Goal: Transaction & Acquisition: Download file/media

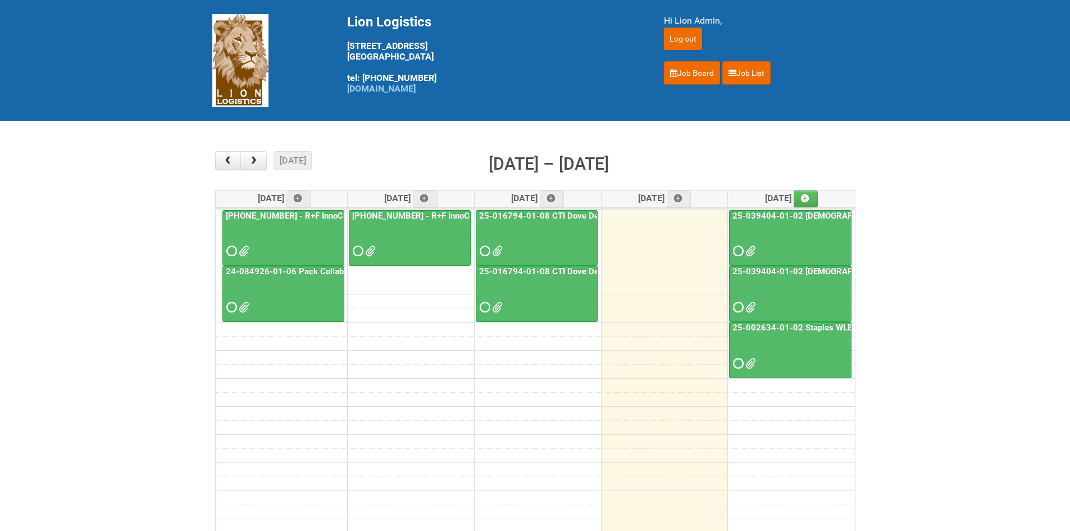
scroll to position [56, 0]
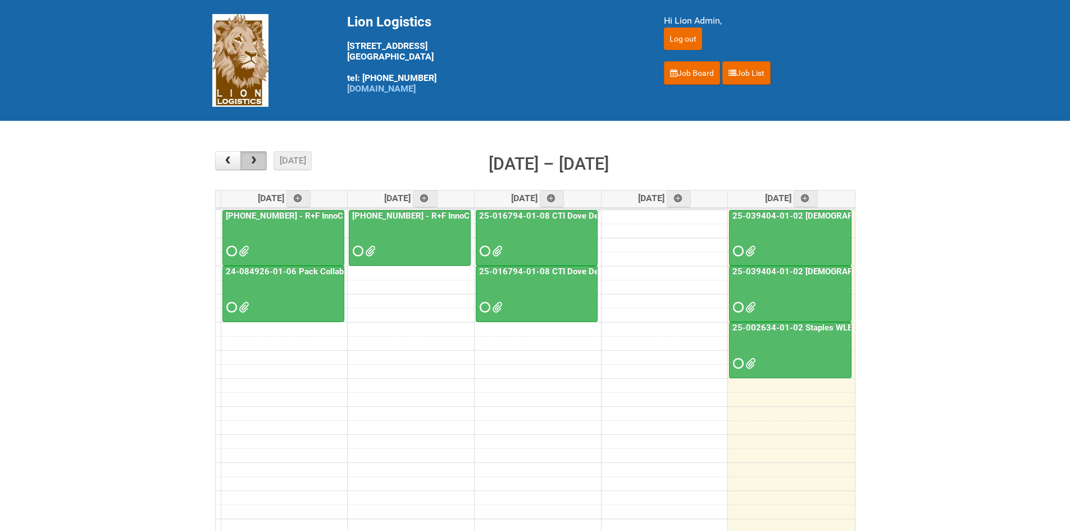
click at [256, 169] on button "button" at bounding box center [253, 160] width 26 height 19
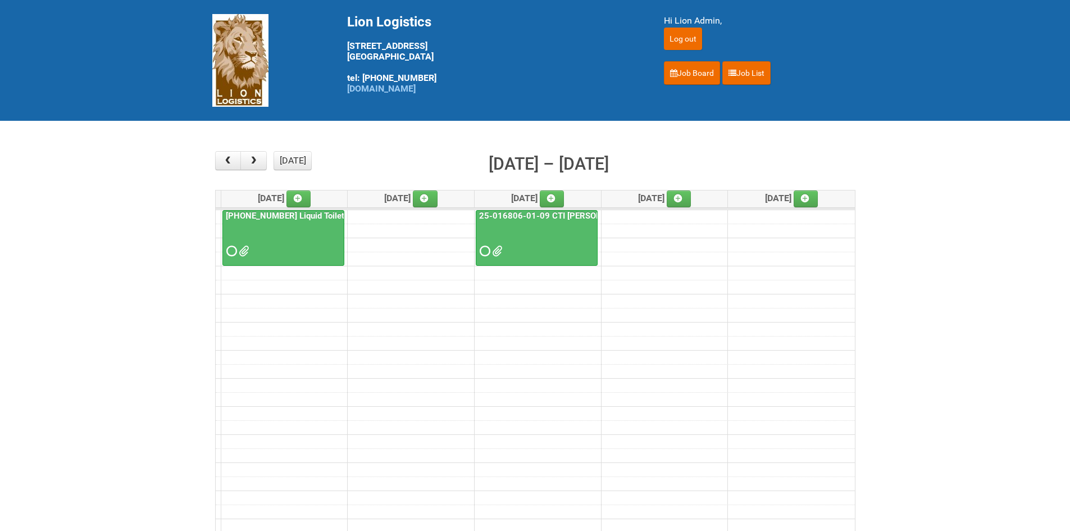
click at [234, 251] on span at bounding box center [230, 251] width 8 height 8
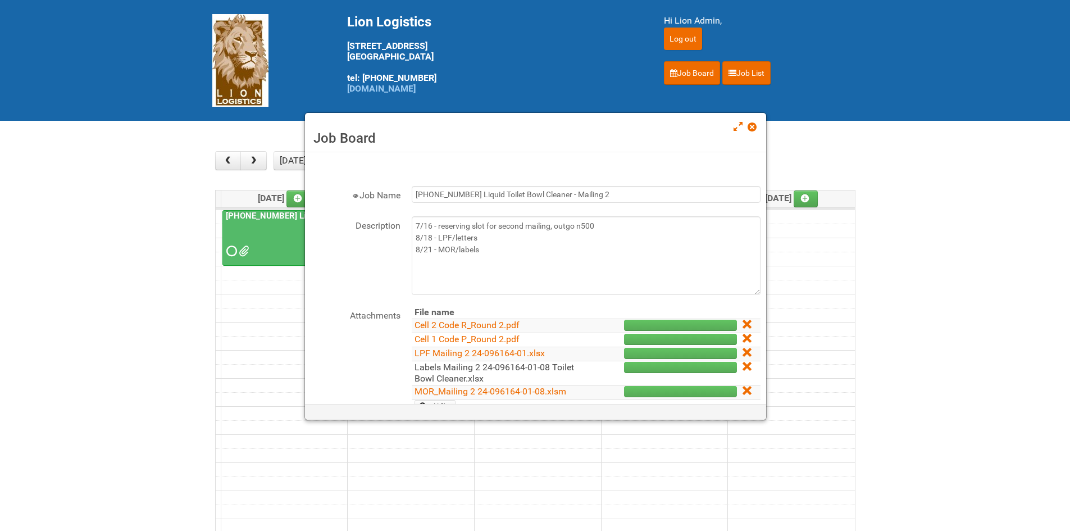
scroll to position [112, 0]
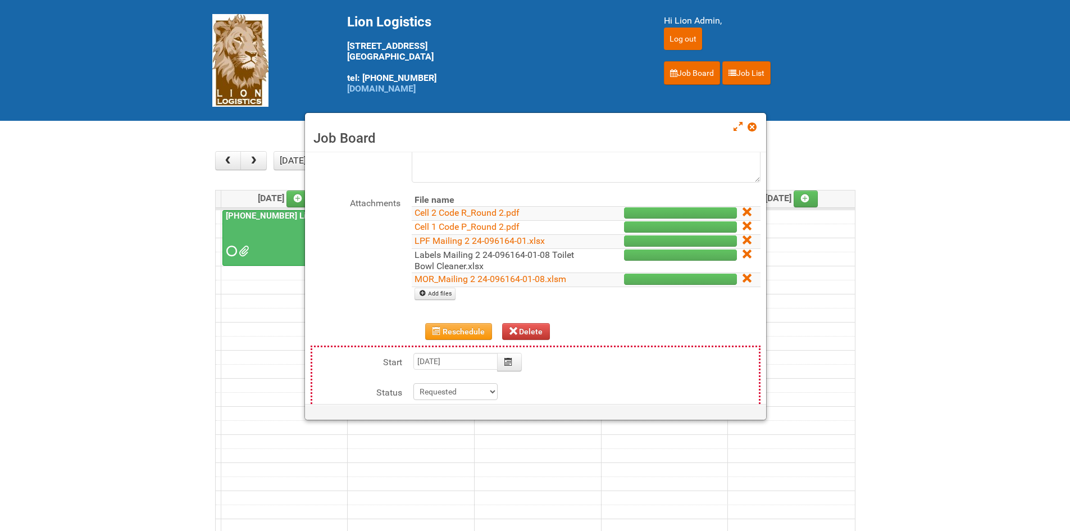
click at [439, 262] on link "Labels Mailing 2 24-096164-01-08 Toilet Bowl Cleaner.xlsx" at bounding box center [495, 260] width 160 height 22
click at [756, 129] on span at bounding box center [752, 127] width 8 height 8
